Goal: Task Accomplishment & Management: Complete application form

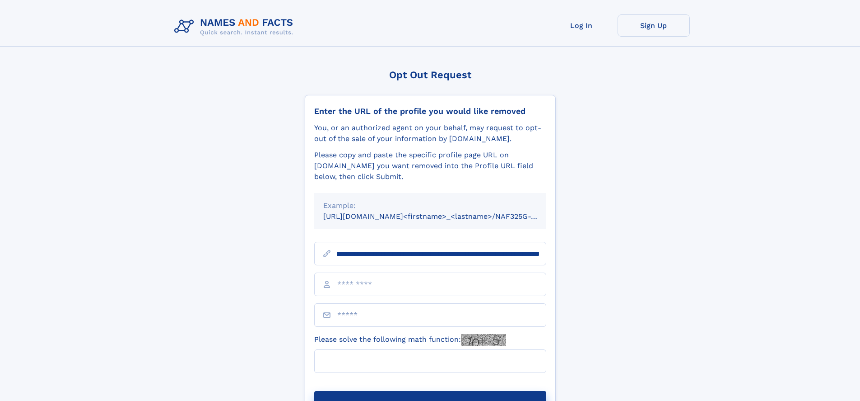
scroll to position [0, 106]
type input "**********"
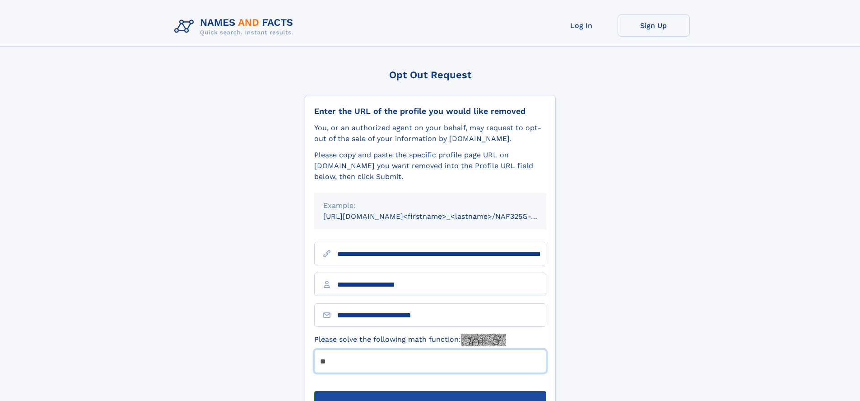
type input "**"
click at [430, 391] on button "Submit Opt Out Request" at bounding box center [430, 405] width 232 height 29
